Goal: Check status: Check status

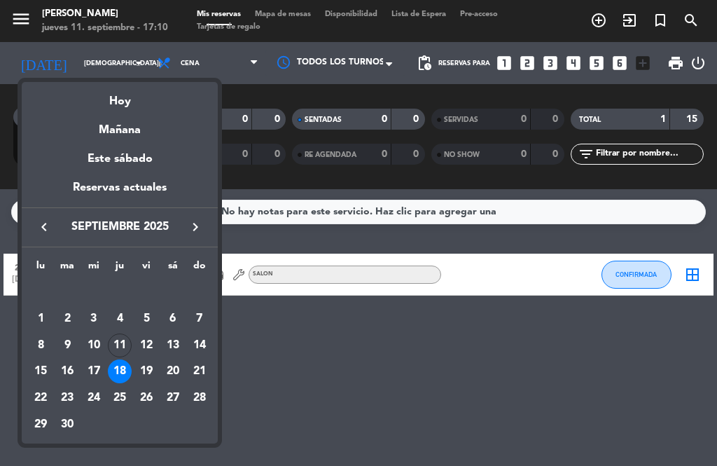
click at [129, 337] on div "11" at bounding box center [120, 345] width 24 height 24
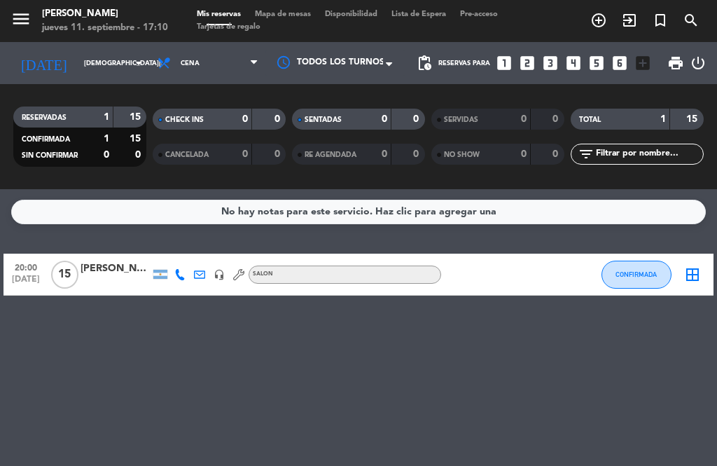
type input "[DEMOGRAPHIC_DATA][DATE]"
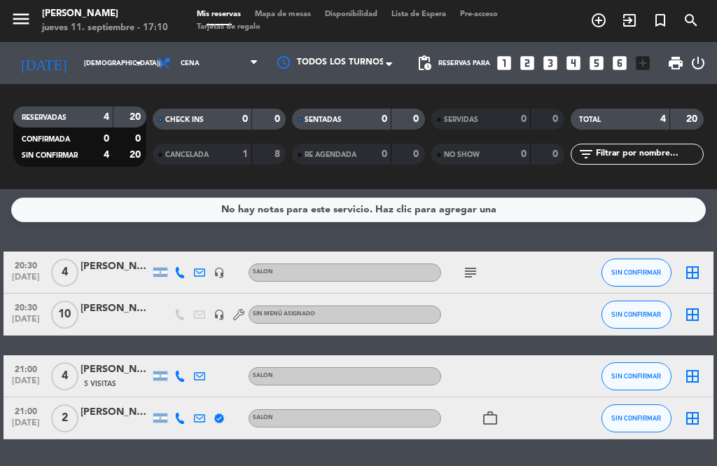
scroll to position [1, 0]
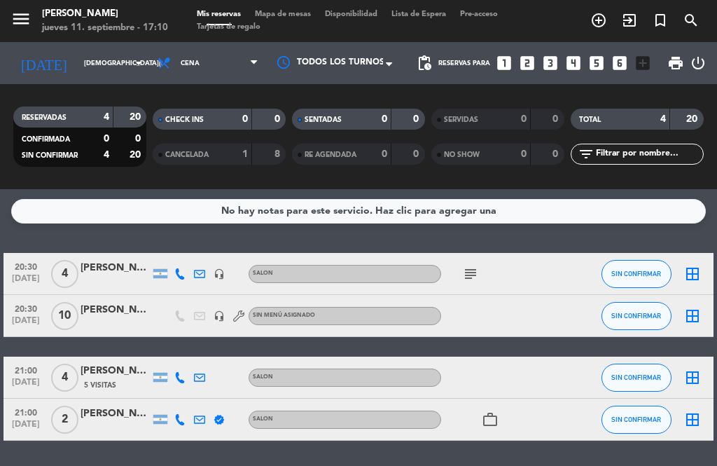
click at [490, 420] on icon "work_outline" at bounding box center [490, 419] width 17 height 17
click at [495, 427] on icon "work_outline" at bounding box center [490, 419] width 17 height 17
click at [485, 269] on div "subject" at bounding box center [500, 273] width 118 height 41
click at [469, 275] on icon "subject" at bounding box center [470, 273] width 17 height 17
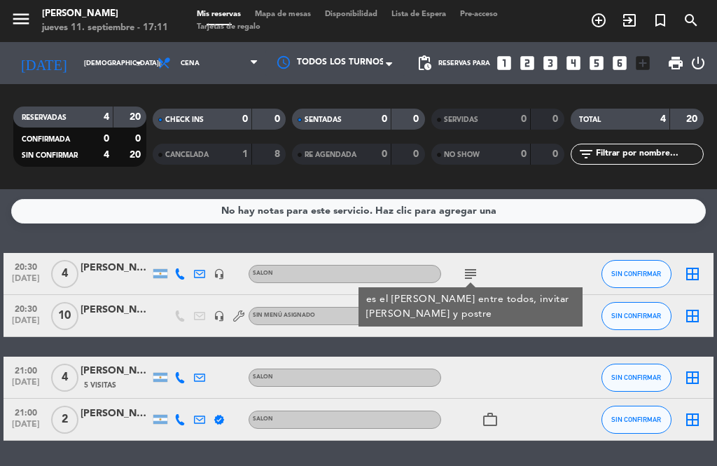
click at [116, 286] on div at bounding box center [116, 281] width 70 height 11
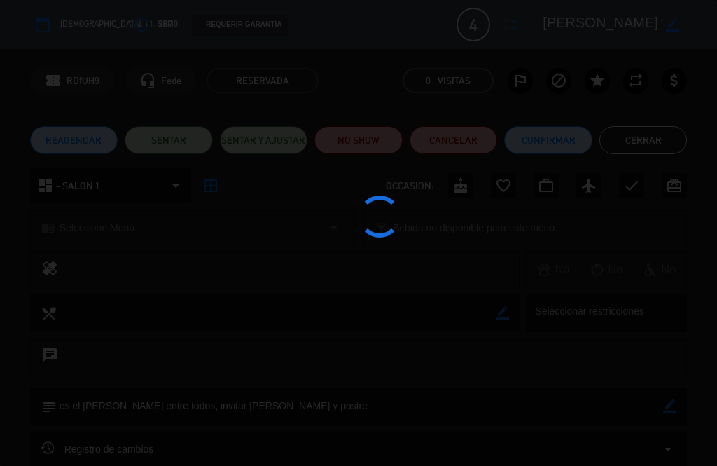
click at [103, 269] on div at bounding box center [358, 233] width 717 height 466
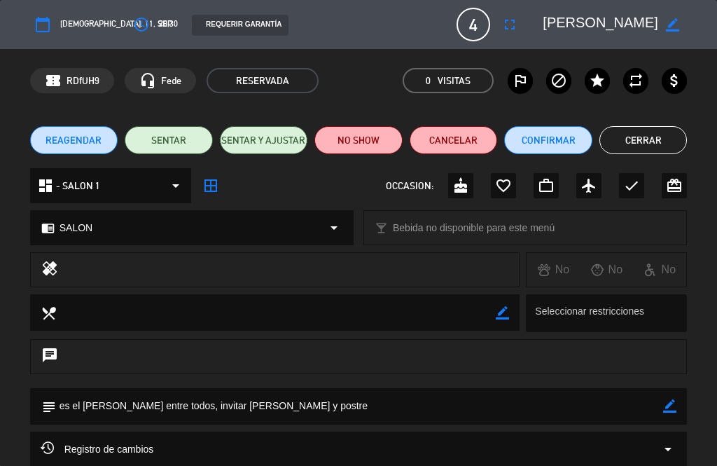
scroll to position [0, 0]
click at [649, 133] on button "Cerrar" at bounding box center [644, 140] width 88 height 28
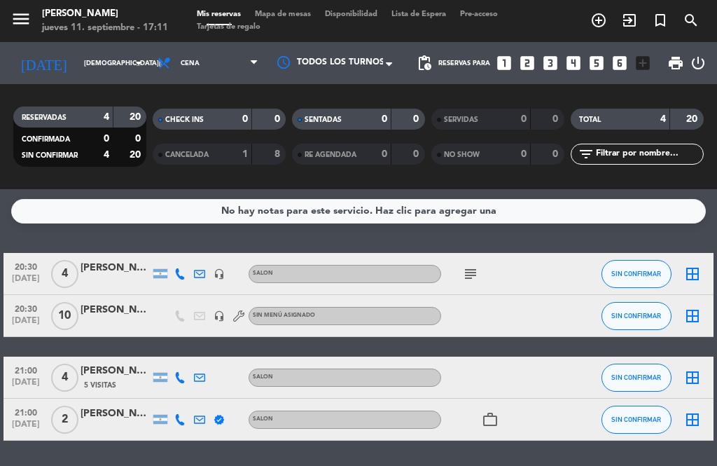
scroll to position [45, 0]
click at [8, 98] on div "RESERVADAS 4 20 CONFIRMADA 0 0 SIN CONFIRMAR 4 20 CHECK INS 0 0 CANCELADA 1 8 S…" at bounding box center [358, 136] width 717 height 77
click at [10, 98] on div "RESERVADAS 4 20 CONFIRMADA 0 0 SIN CONFIRMAR 4 20 CHECK INS 0 0 CANCELADA 1 8 S…" at bounding box center [358, 136] width 717 height 77
click at [695, 203] on div "No hay notas para este servicio. Haz clic para agregar una 20:30 [DATE] 4 [PERS…" at bounding box center [358, 327] width 717 height 277
click at [11, 113] on filter-checkbox "RESERVADAS 4 20 CONFIRMADA 0 0 SIN CONFIRMAR 4 20" at bounding box center [80, 136] width 139 height 60
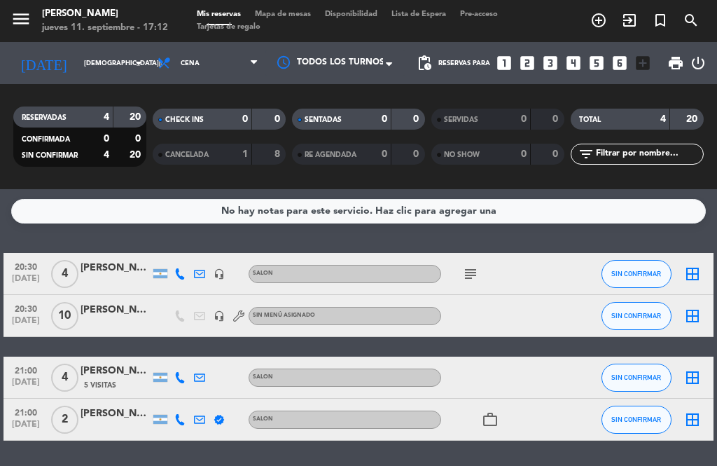
click at [1, 140] on div "RESERVADAS 4 20 CONFIRMADA 0 0 SIN CONFIRMAR 4 20 CHECK INS 0 0 CANCELADA 1 8 S…" at bounding box center [358, 136] width 717 height 105
click at [100, 363] on div "[PERSON_NAME]" at bounding box center [116, 371] width 70 height 16
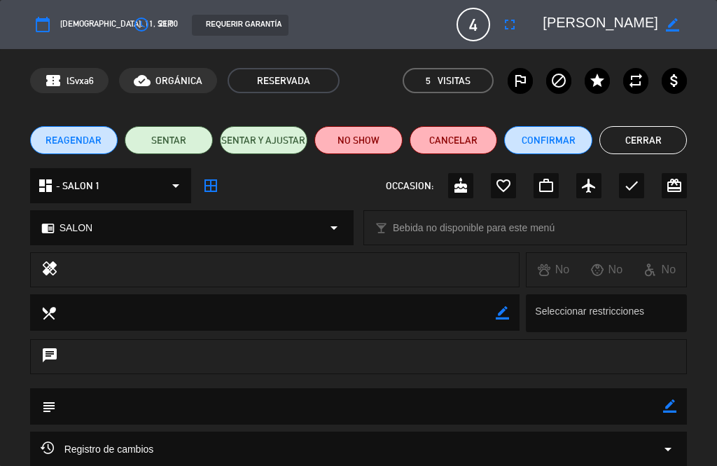
scroll to position [0, 0]
click at [656, 150] on button "Cerrar" at bounding box center [644, 140] width 88 height 28
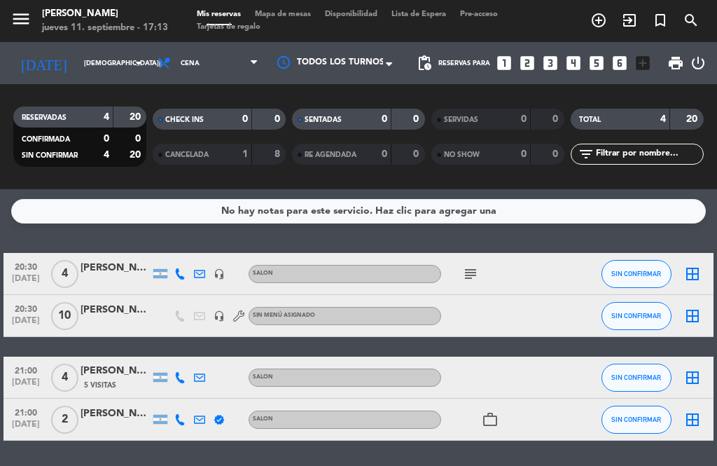
scroll to position [45, 0]
